Goal: Transaction & Acquisition: Subscribe to service/newsletter

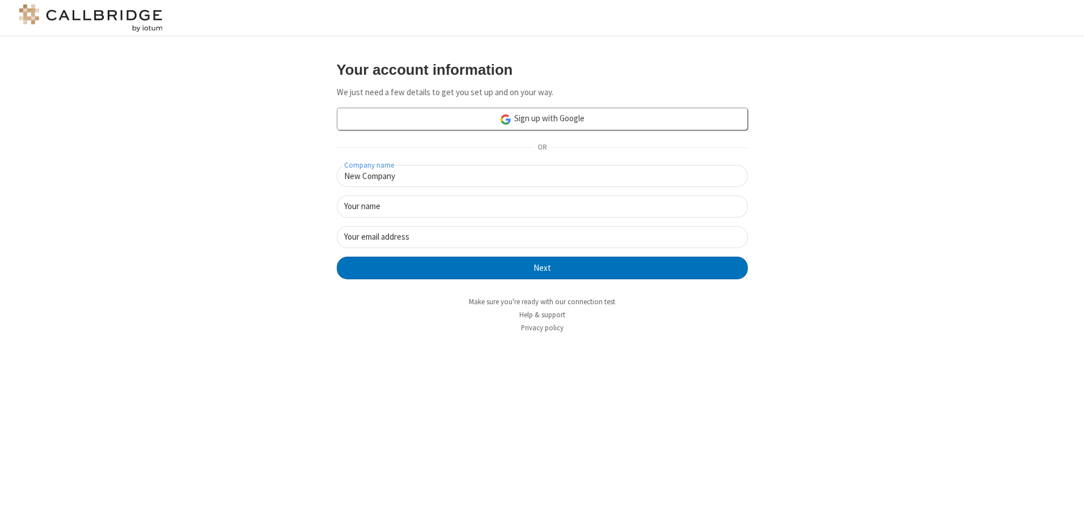
type input "New Company"
type input "New User"
type input "[EMAIL_ADDRESS]"
click button "Next" at bounding box center [542, 268] width 411 height 23
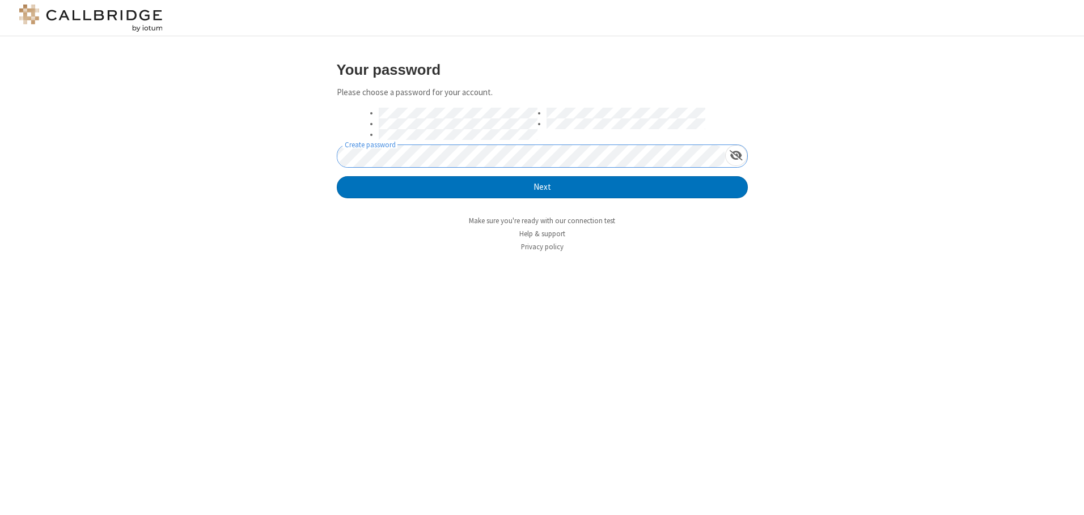
click button "Next" at bounding box center [542, 187] width 411 height 23
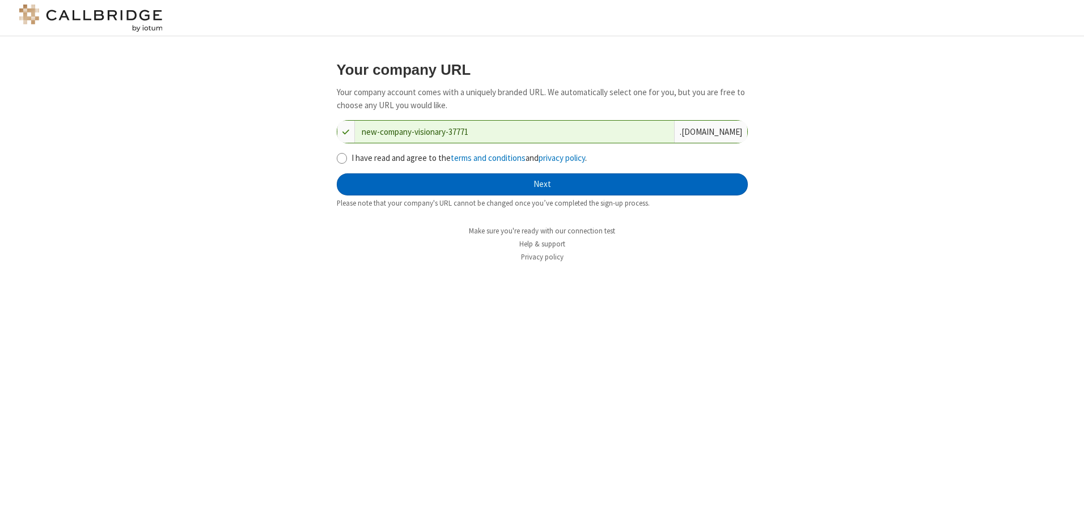
click at [542, 184] on button "Next" at bounding box center [542, 185] width 411 height 23
